Goal: Information Seeking & Learning: Learn about a topic

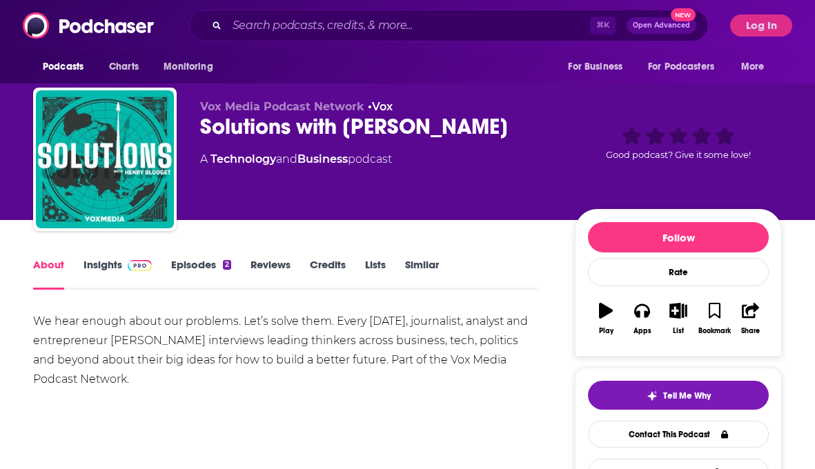
scroll to position [18, 0]
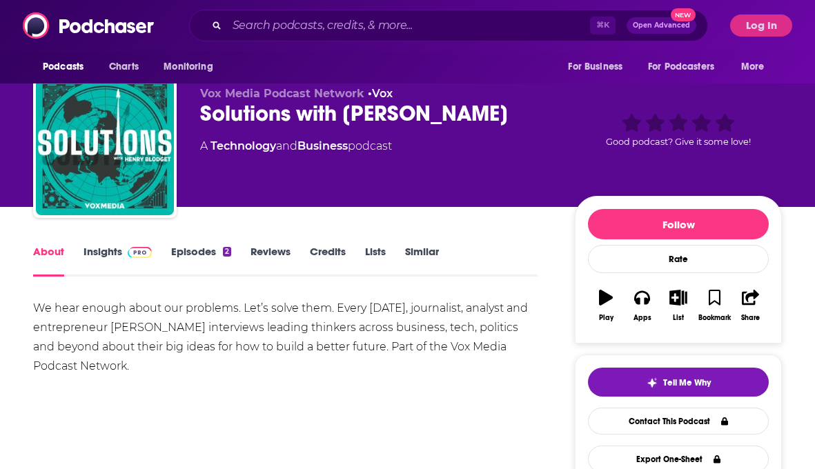
click at [194, 255] on link "Episodes 2" at bounding box center [201, 261] width 60 height 32
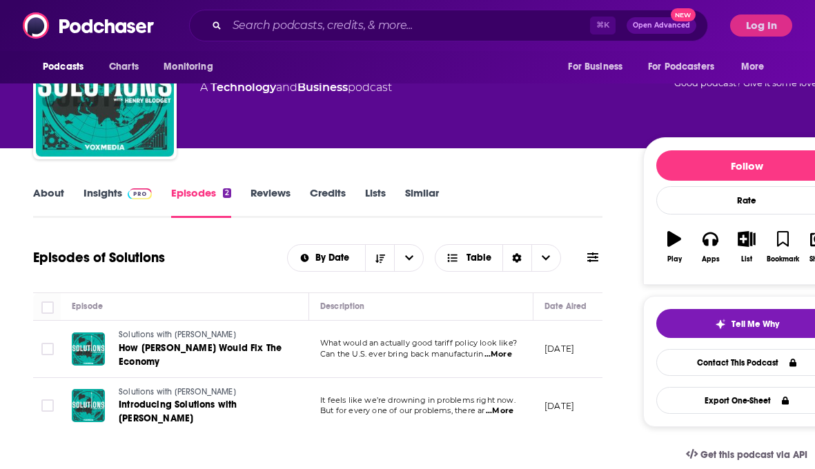
scroll to position [76, 0]
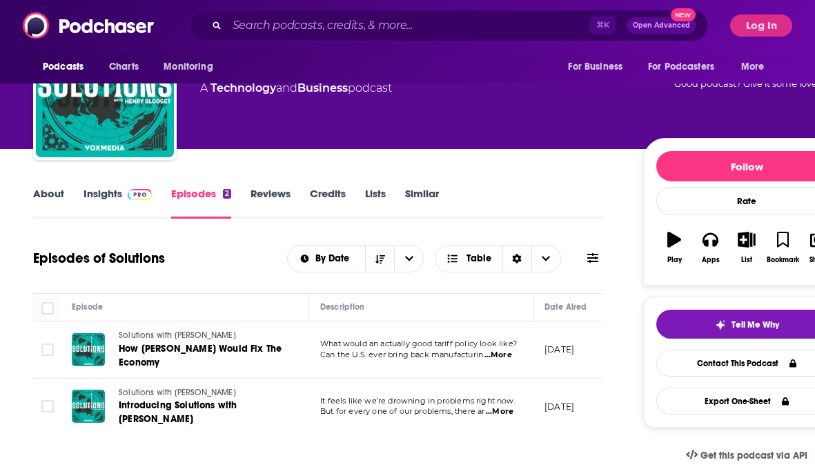
click at [107, 197] on link "Insights" at bounding box center [118, 203] width 68 height 32
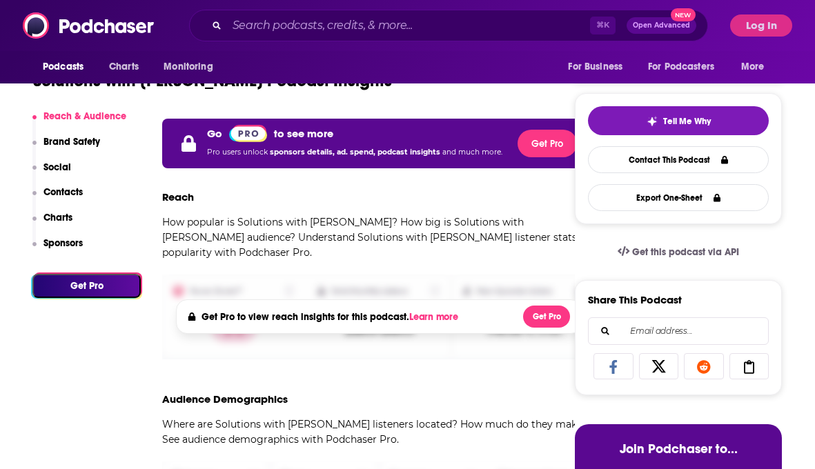
scroll to position [280, 0]
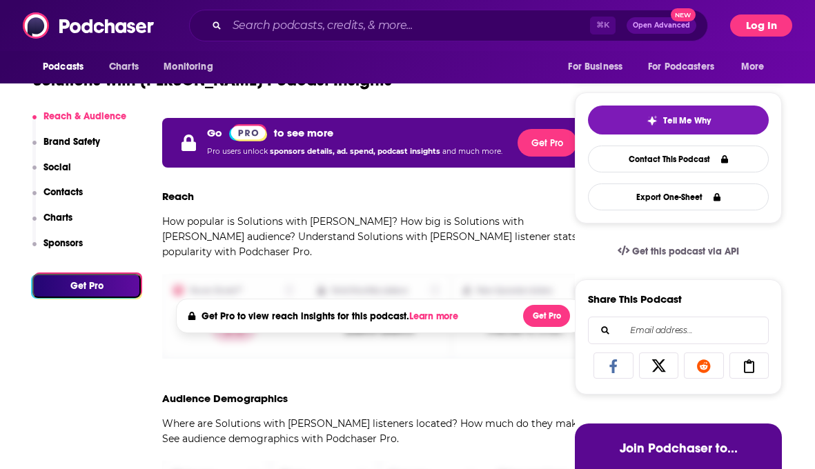
click at [758, 18] on button "Log In" at bounding box center [761, 25] width 62 height 22
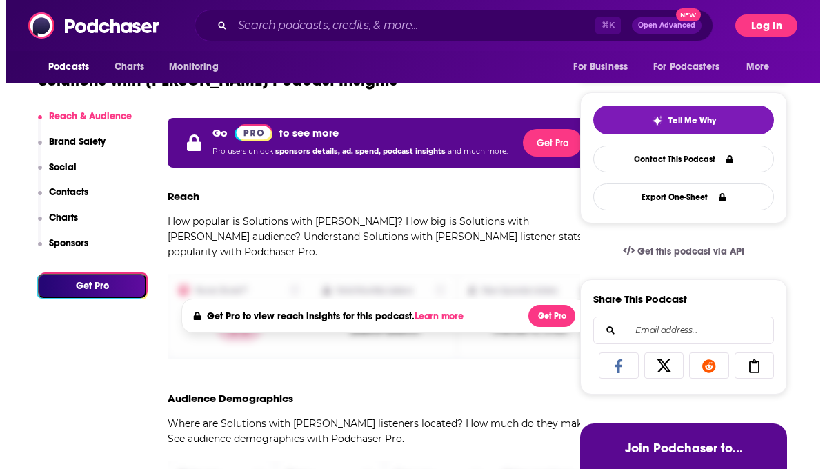
scroll to position [0, 0]
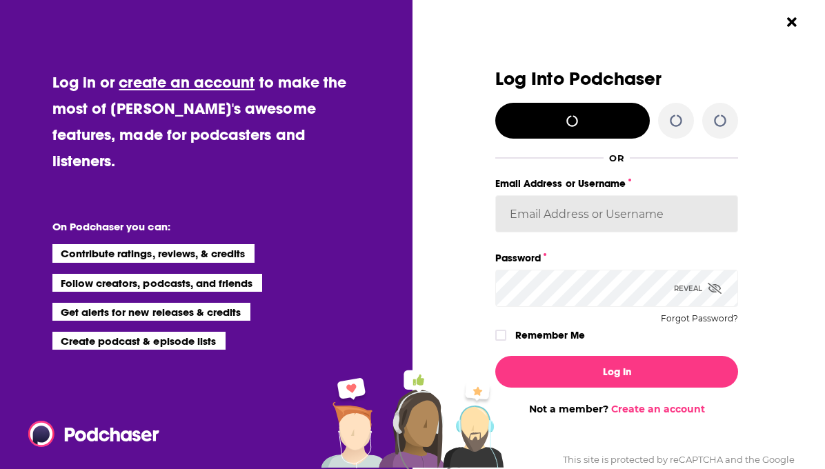
type input "cmand-c"
click at [551, 220] on input "cmand-c" at bounding box center [617, 213] width 243 height 37
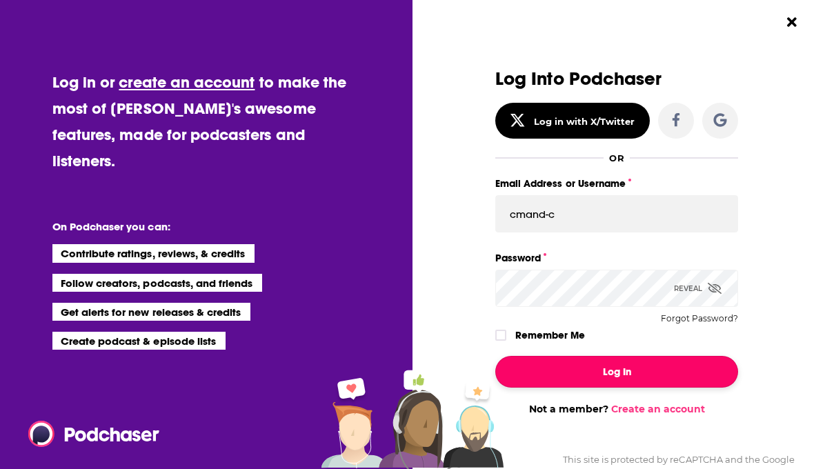
click at [533, 373] on button "Log In" at bounding box center [617, 372] width 243 height 32
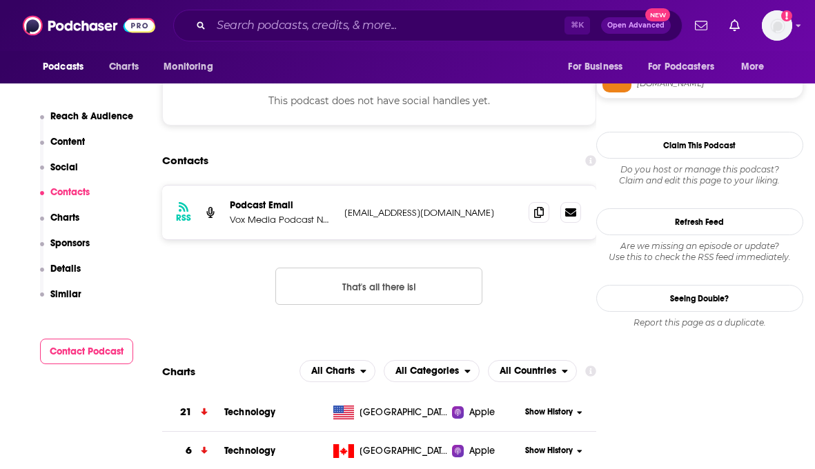
scroll to position [1005, 0]
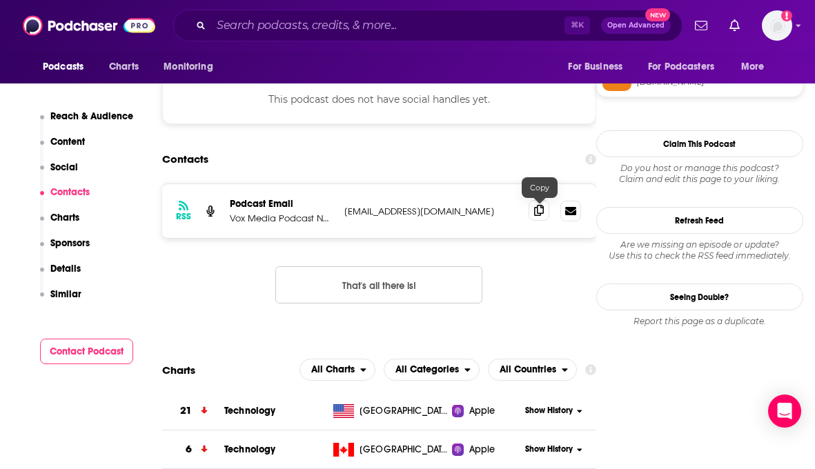
click at [540, 212] on icon at bounding box center [539, 210] width 10 height 11
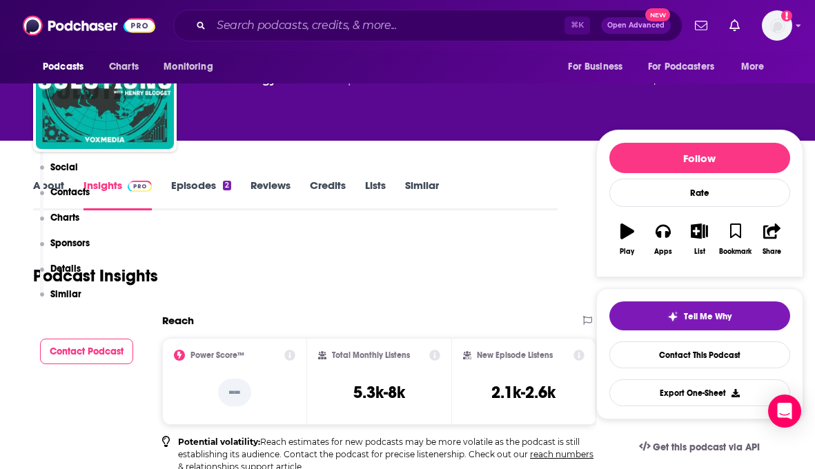
scroll to position [0, 0]
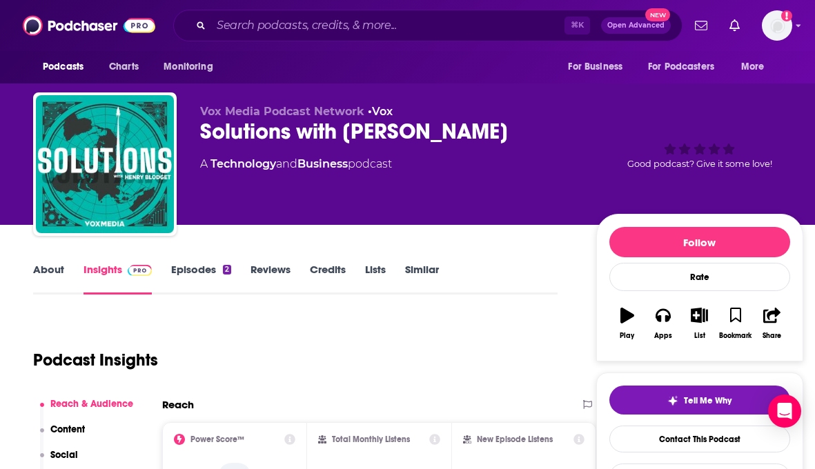
click at [196, 263] on link "Episodes 2" at bounding box center [201, 279] width 60 height 32
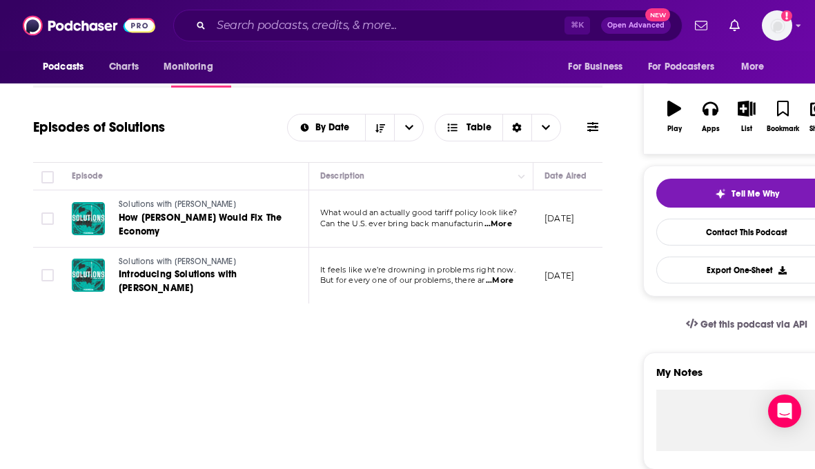
scroll to position [208, 0]
click at [88, 222] on icon at bounding box center [89, 216] width 10 height 11
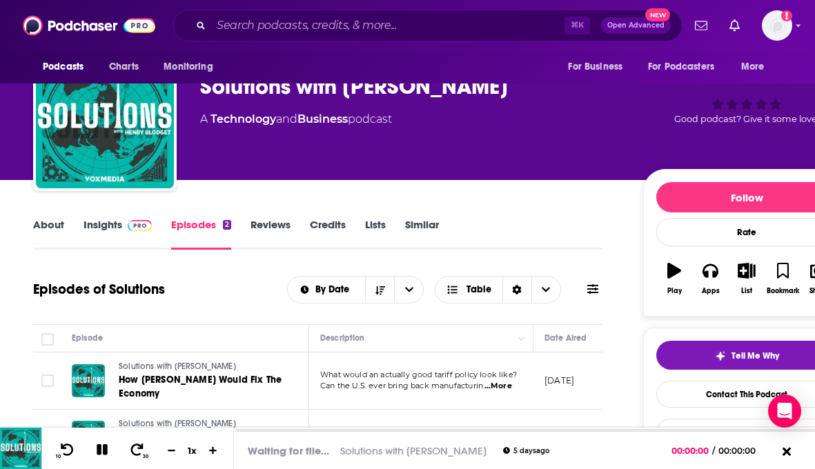
scroll to position [28, 0]
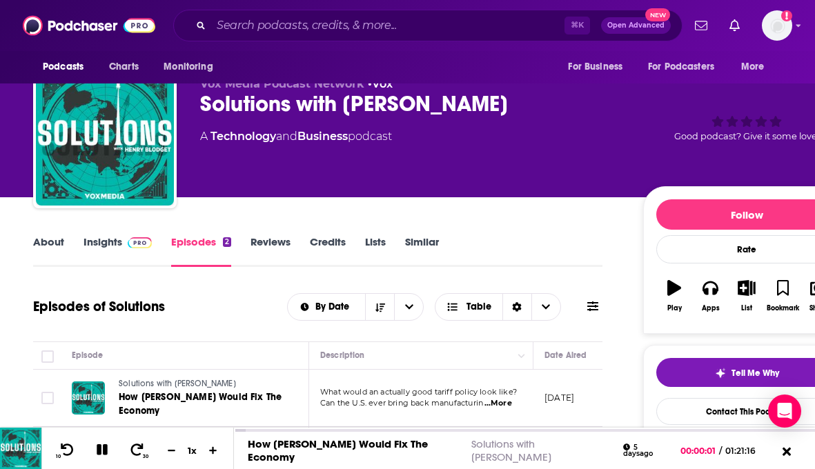
click at [109, 241] on link "Insights" at bounding box center [118, 251] width 68 height 32
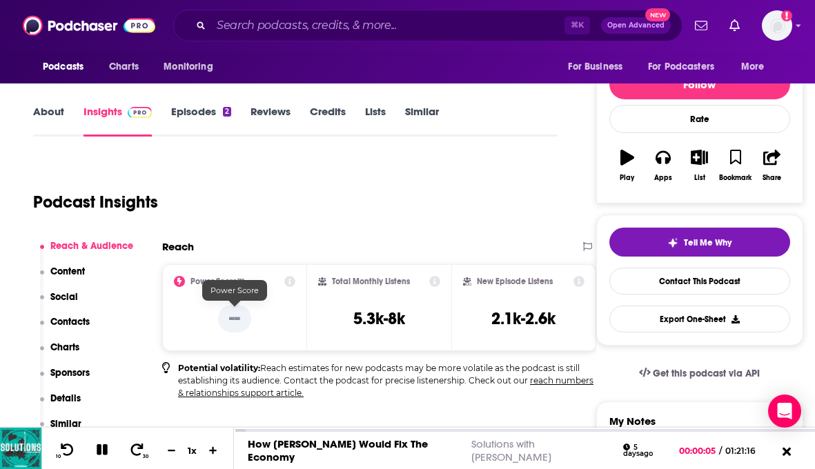
scroll to position [144, 0]
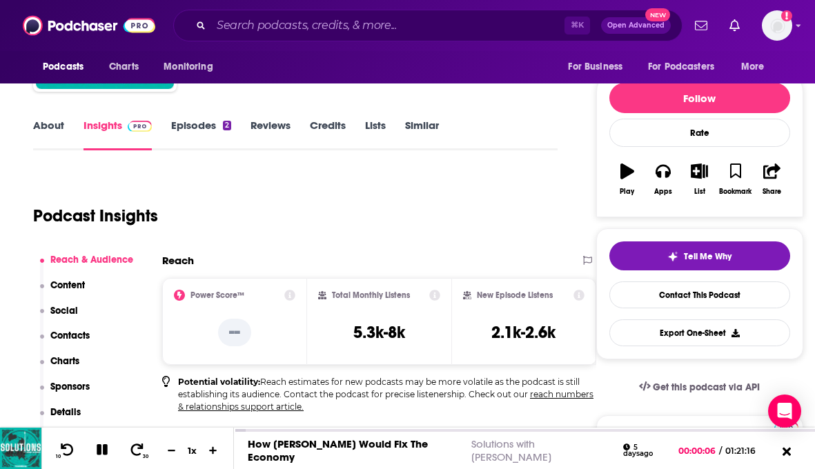
click at [43, 119] on link "About" at bounding box center [48, 135] width 31 height 32
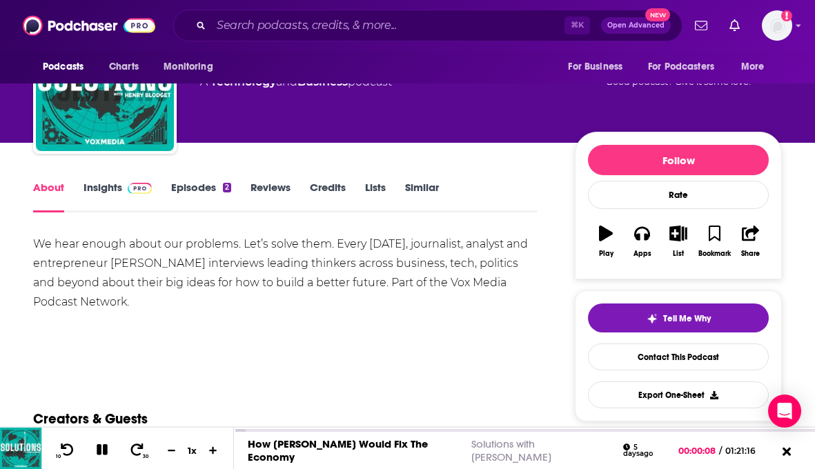
scroll to position [92, 0]
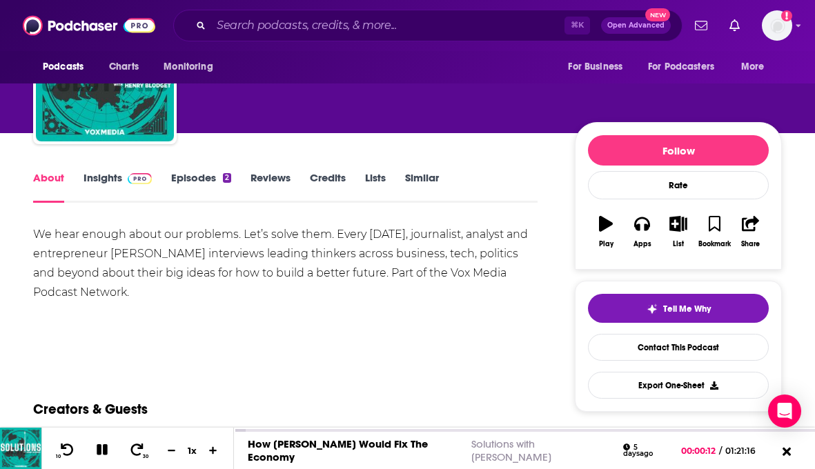
click at [355, 235] on div "We hear enough about our problems. Let’s solve them. Every [DATE], journalist, …" at bounding box center [285, 263] width 504 height 77
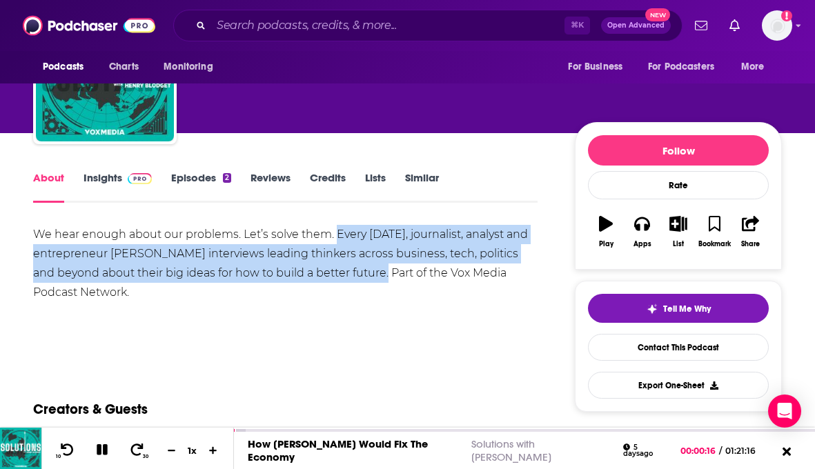
drag, startPoint x: 355, startPoint y: 235, endPoint x: 361, endPoint y: 272, distance: 37.7
click at [361, 272] on div "We hear enough about our problems. Let’s solve them. Every [DATE], journalist, …" at bounding box center [285, 263] width 504 height 77
copy div "Every [DATE], journalist, analyst and entrepreneur [PERSON_NAME] interviews lea…"
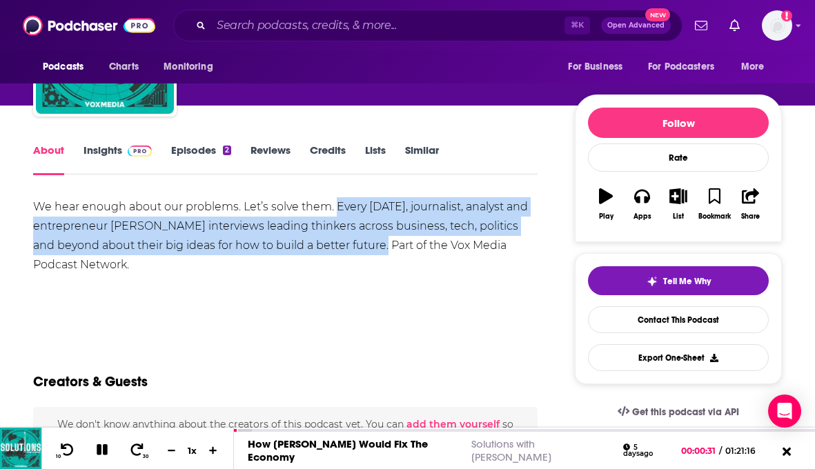
scroll to position [117, 0]
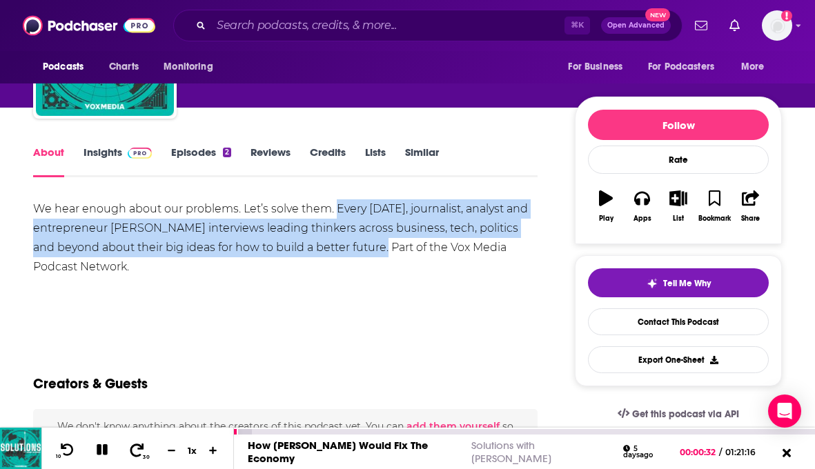
click at [141, 448] on icon at bounding box center [137, 449] width 14 height 13
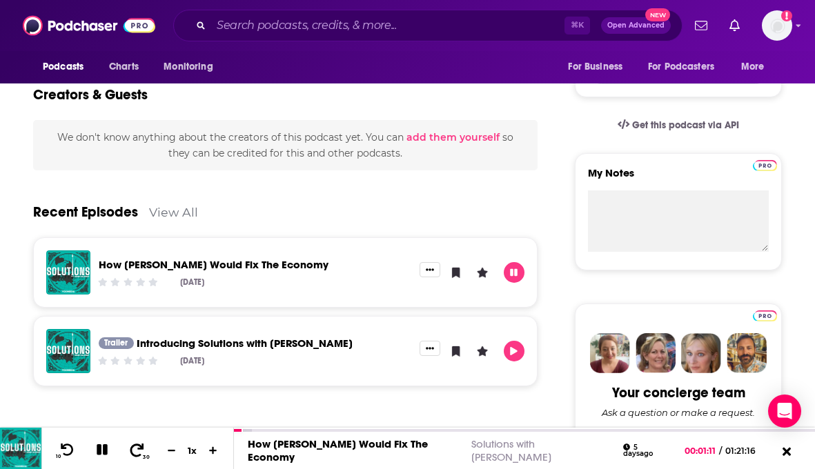
scroll to position [409, 0]
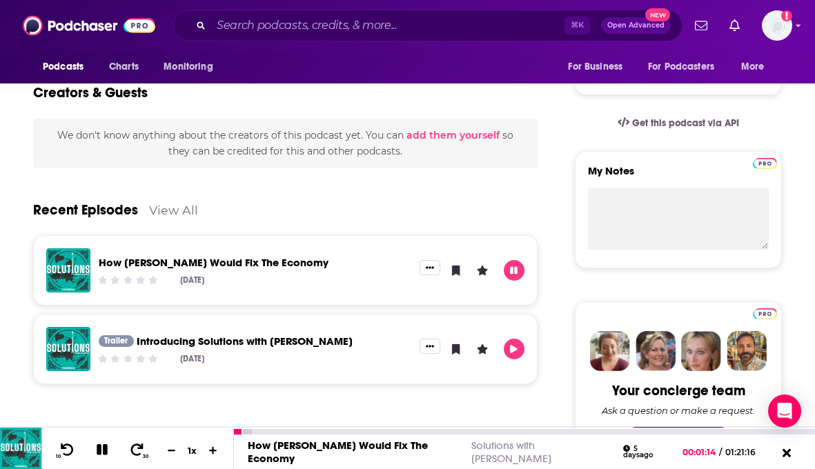
click at [394, 451] on link "How [PERSON_NAME] Would Fix The Economy" at bounding box center [338, 452] width 180 height 26
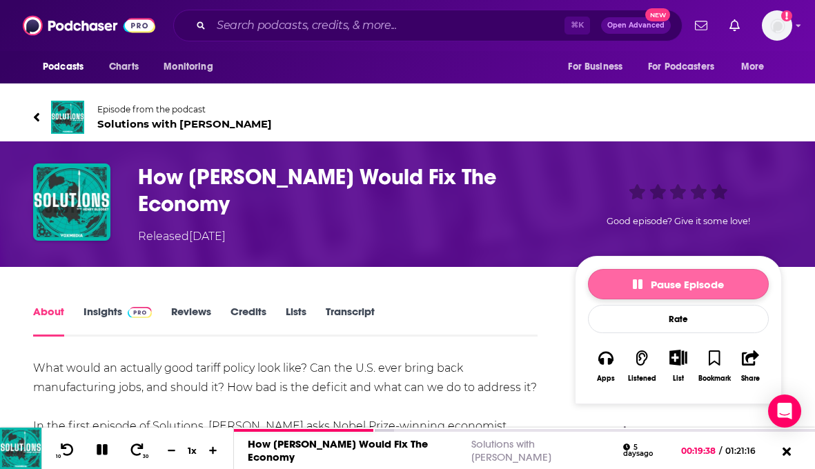
click at [620, 286] on button "Pause Episode" at bounding box center [678, 284] width 181 height 30
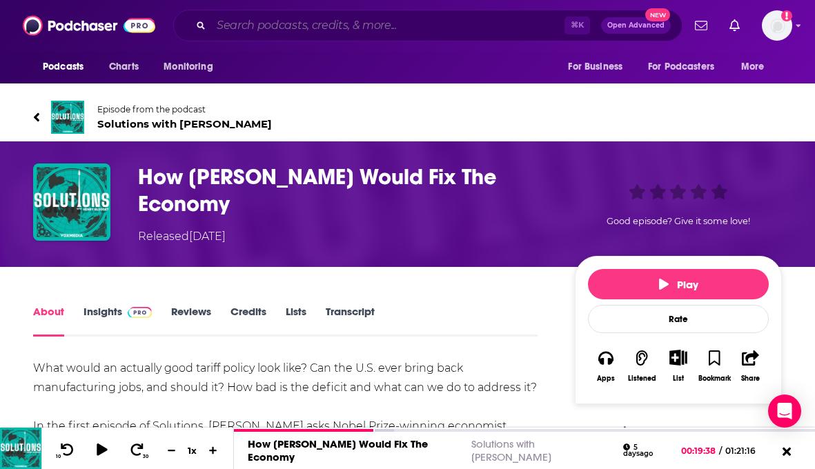
click at [393, 21] on input "Search podcasts, credits, & more..." at bounding box center [387, 25] width 353 height 22
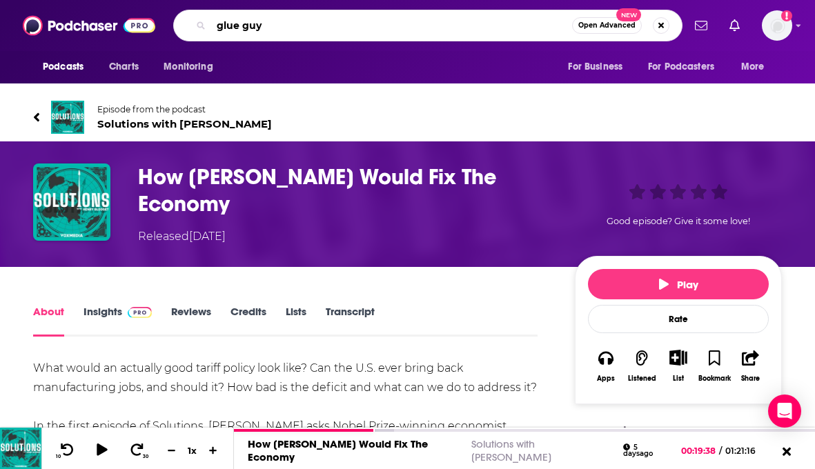
type input "glue guys"
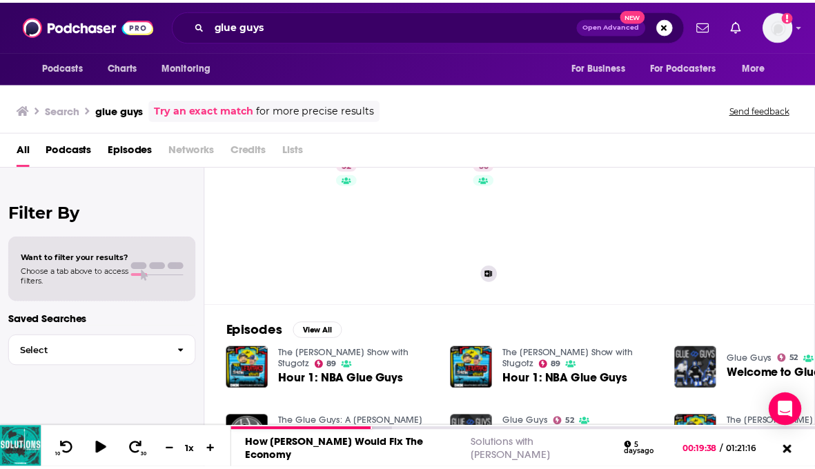
scroll to position [61, 0]
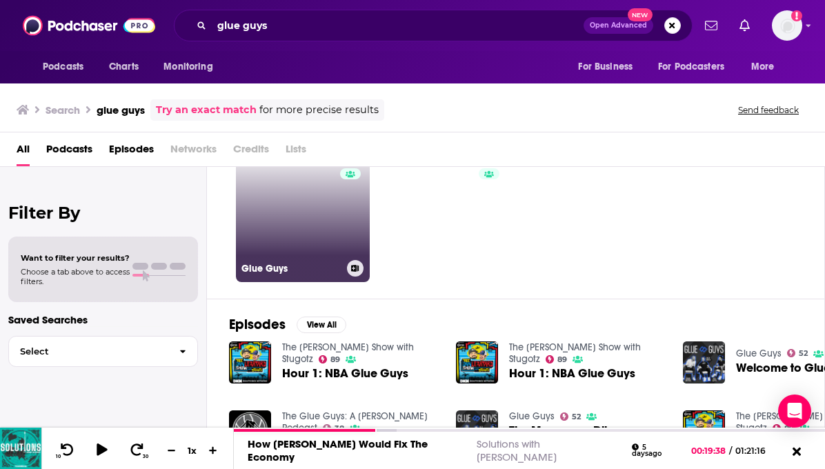
click at [305, 245] on link "52 Glue Guys" at bounding box center [303, 215] width 134 height 134
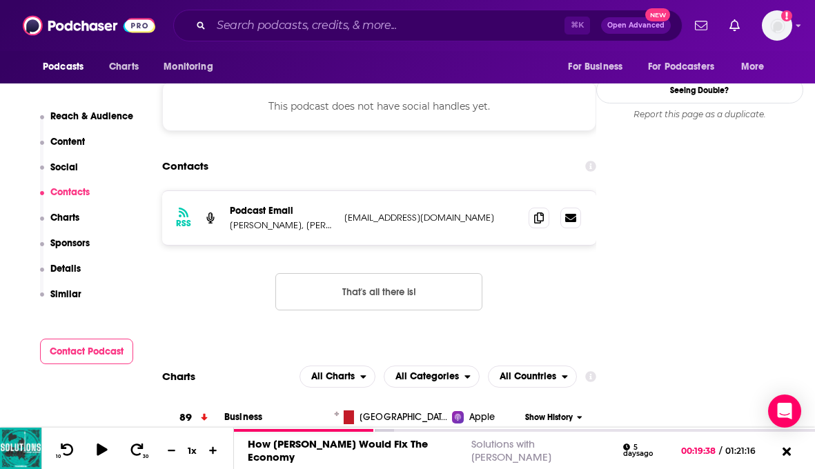
scroll to position [1213, 0]
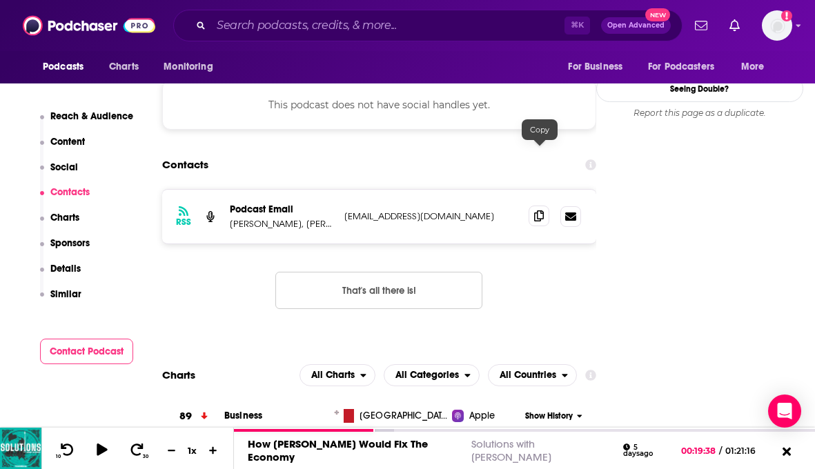
click at [541, 210] on icon at bounding box center [539, 215] width 10 height 11
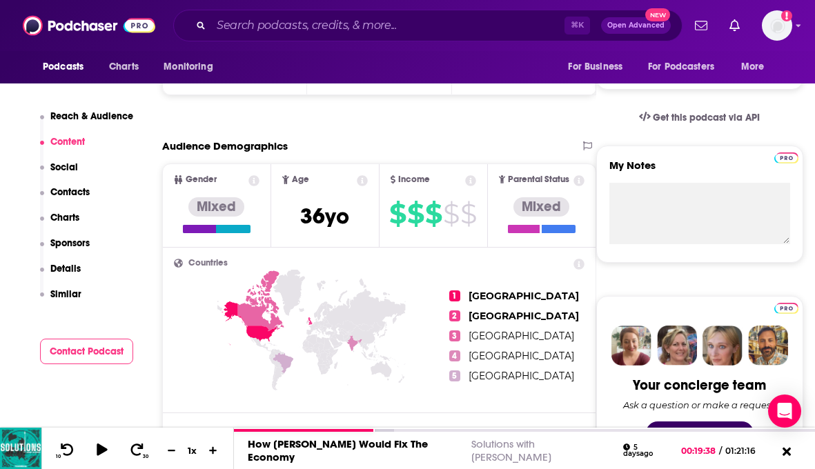
scroll to position [0, 0]
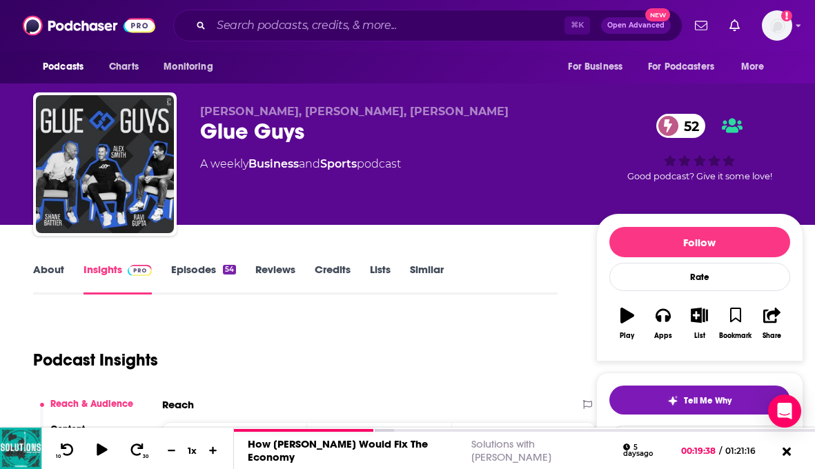
click at [54, 266] on link "About" at bounding box center [48, 279] width 31 height 32
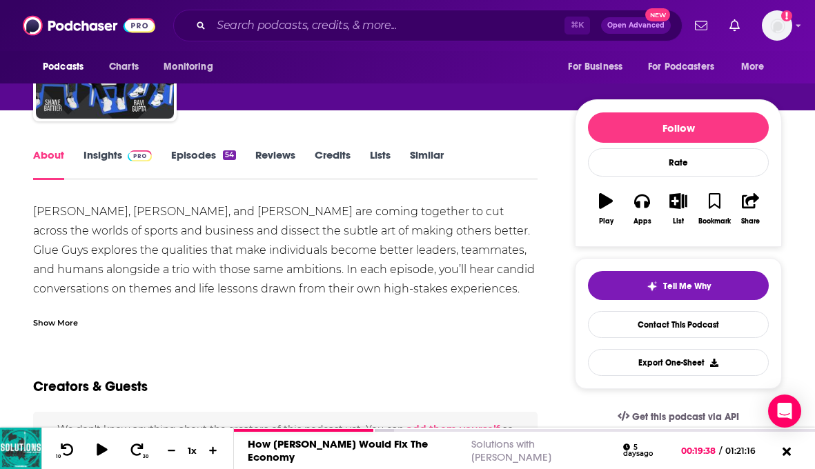
scroll to position [115, 0]
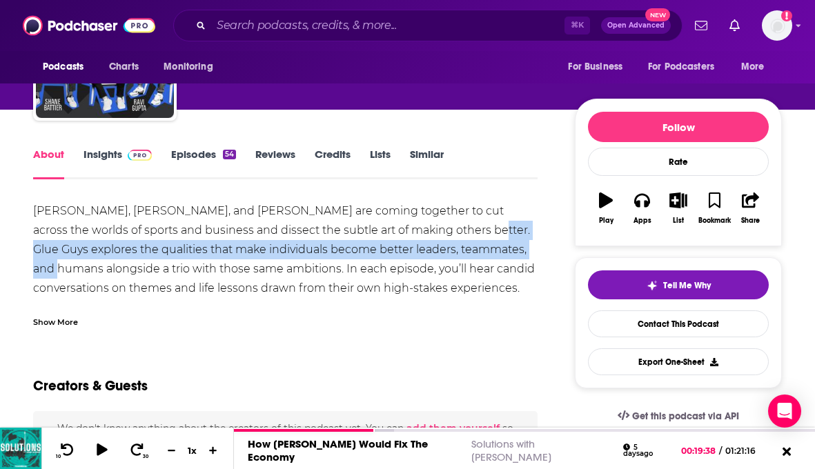
drag, startPoint x: 422, startPoint y: 228, endPoint x: 493, endPoint y: 250, distance: 73.6
click at [493, 250] on div "[PERSON_NAME], [PERSON_NAME], and [PERSON_NAME] are coming together to cut acro…" at bounding box center [285, 279] width 504 height 155
copy div "Glue Guys explores the qualities that make individuals become better leaders, t…"
click at [119, 157] on link "Insights" at bounding box center [118, 164] width 68 height 32
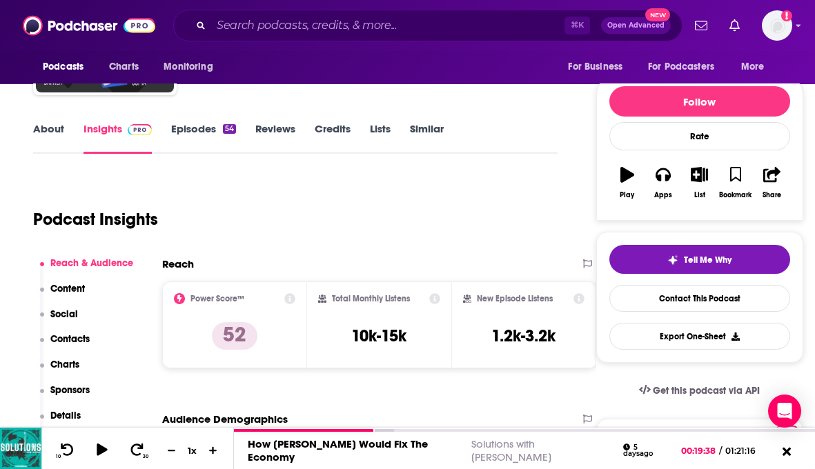
scroll to position [161, 0]
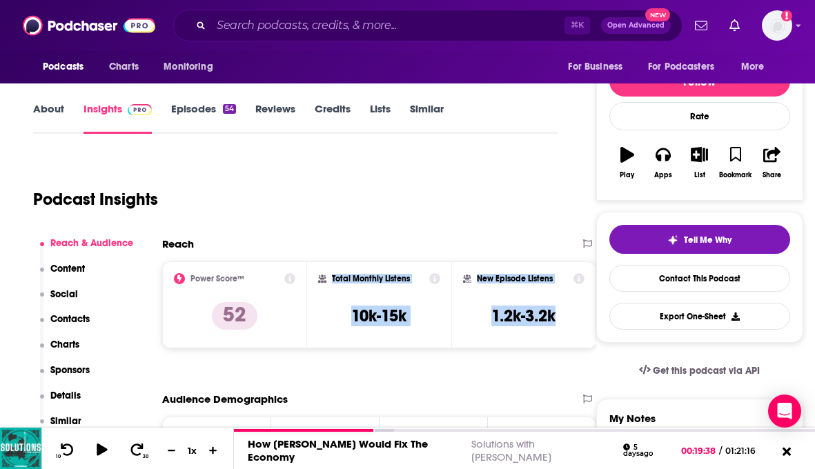
drag, startPoint x: 331, startPoint y: 277, endPoint x: 562, endPoint y: 320, distance: 235.1
click at [562, 320] on div "Power Score™ 52 Total Monthly Listens 10k-15k New Episode Listens 1.2k-3.2k" at bounding box center [379, 305] width 434 height 87
copy div "Total Monthly Listens 10k-15k New Episode Listens 1.2k-3.2k"
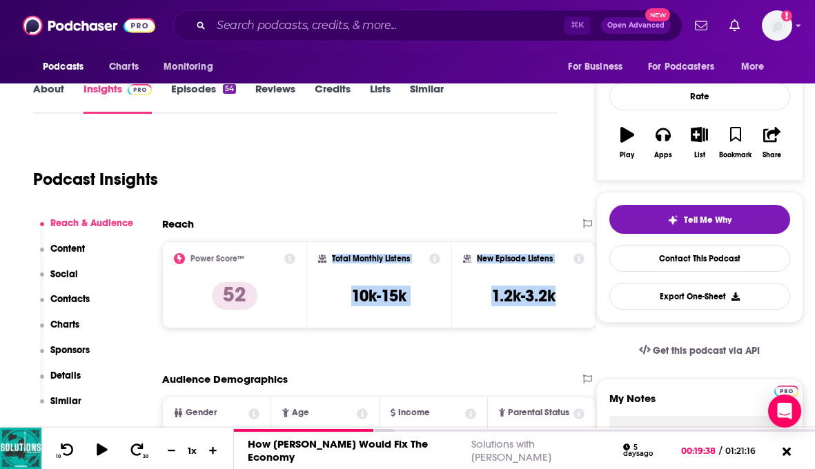
scroll to position [21, 0]
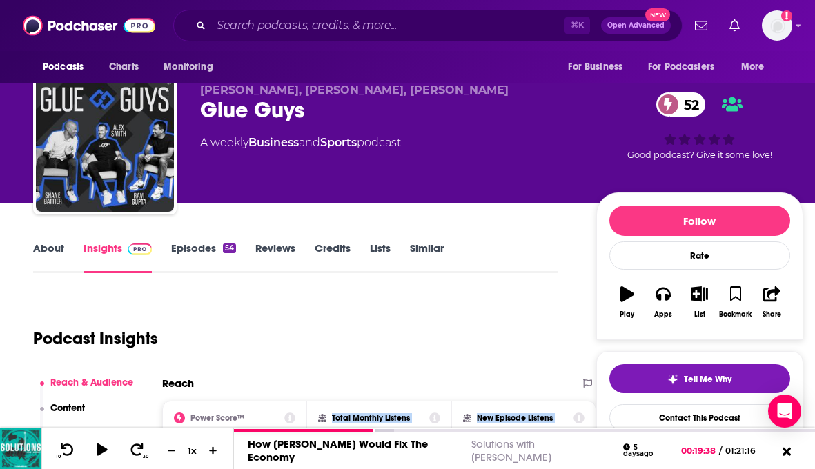
click at [48, 252] on link "About" at bounding box center [48, 258] width 31 height 32
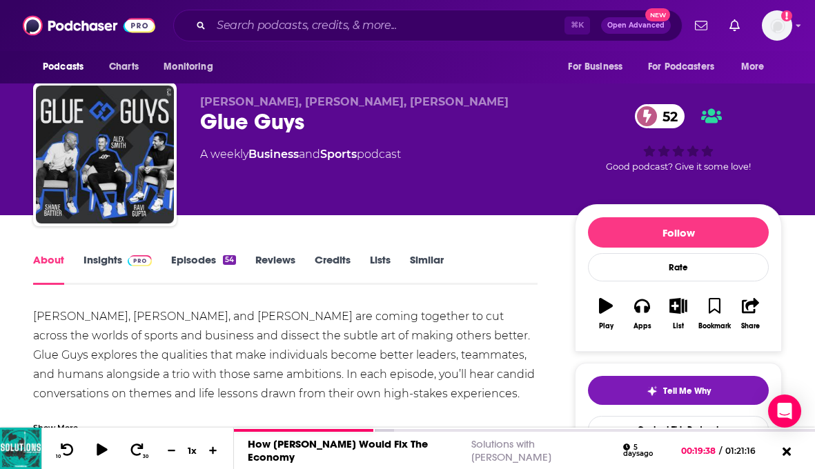
scroll to position [23, 0]
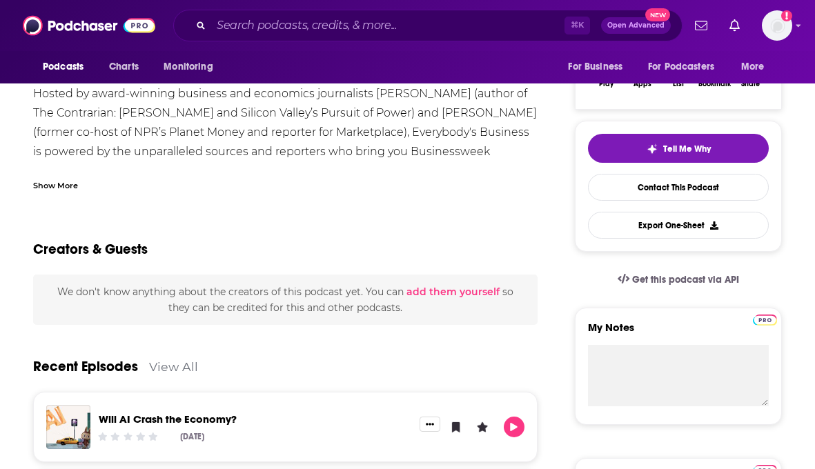
scroll to position [148, 0]
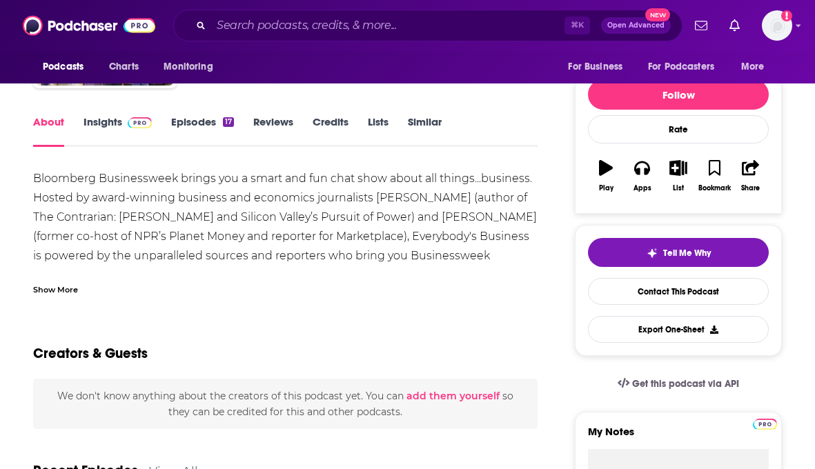
click at [208, 117] on link "Episodes 17" at bounding box center [202, 131] width 63 height 32
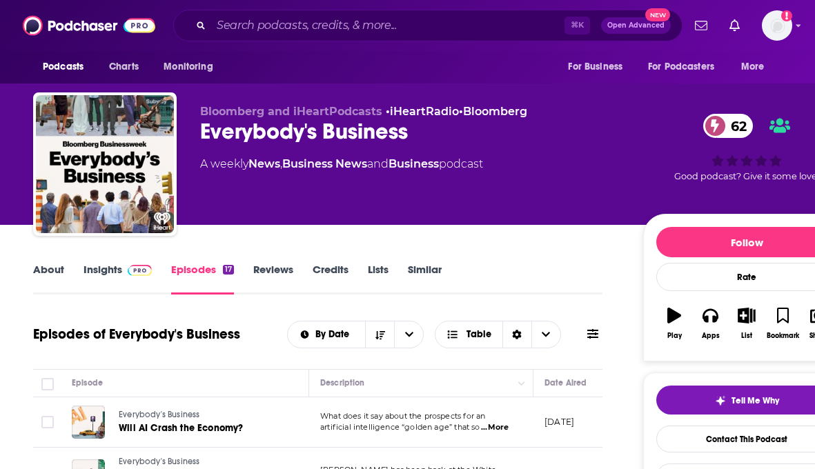
click at [50, 270] on link "About" at bounding box center [48, 279] width 31 height 32
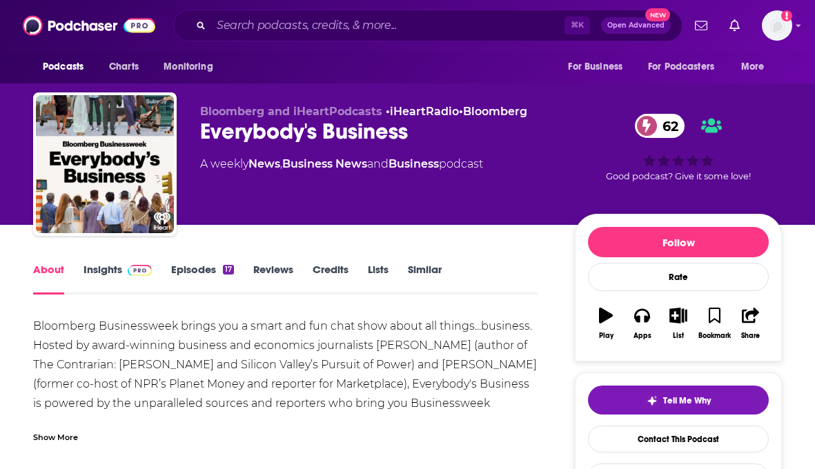
click at [97, 269] on link "Insights" at bounding box center [118, 279] width 68 height 32
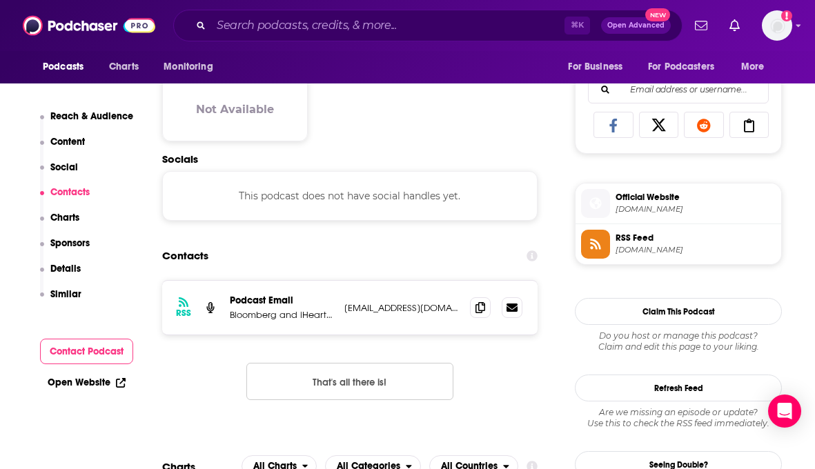
scroll to position [881, 0]
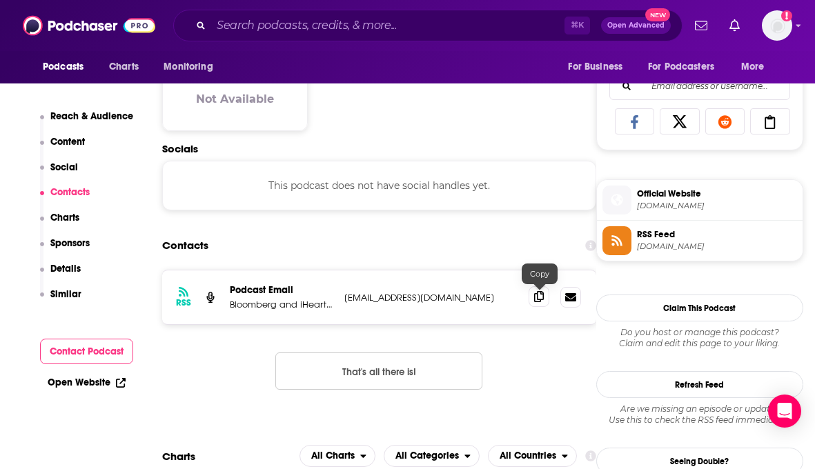
click at [542, 306] on span at bounding box center [539, 296] width 21 height 21
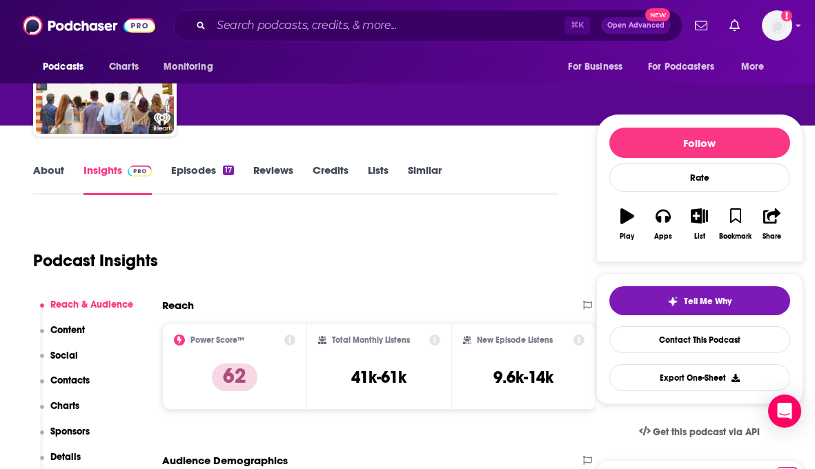
scroll to position [91, 0]
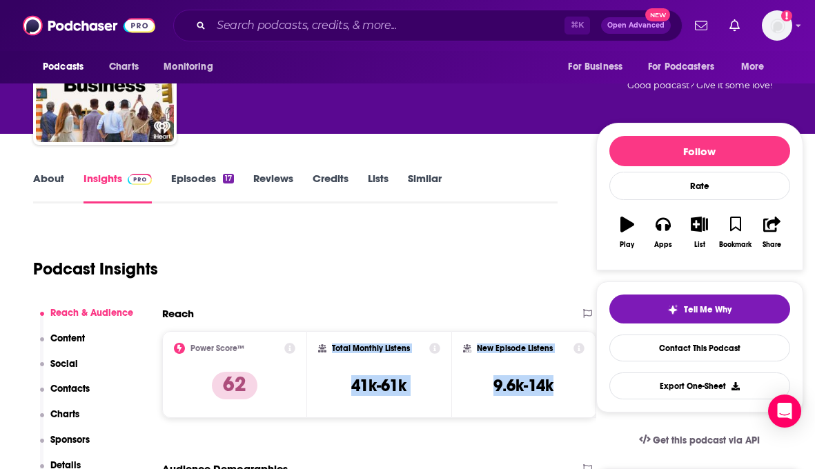
drag, startPoint x: 332, startPoint y: 346, endPoint x: 577, endPoint y: 391, distance: 248.9
click at [577, 391] on div "Power Score™ 62 Total Monthly Listens 41k-61k New Episode Listens 9.6k-14k" at bounding box center [379, 374] width 434 height 87
copy div "Total Monthly Listens 41k-61k New Episode Listens 9.6k-14k"
